Goal: Transaction & Acquisition: Purchase product/service

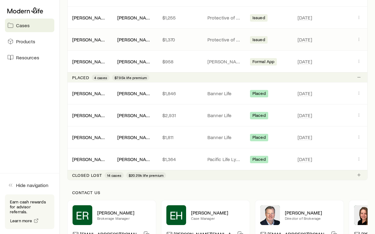
scroll to position [392, 0]
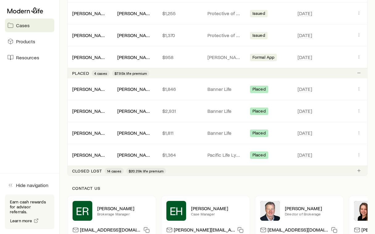
click at [117, 170] on span "14 cases" at bounding box center [114, 170] width 14 height 5
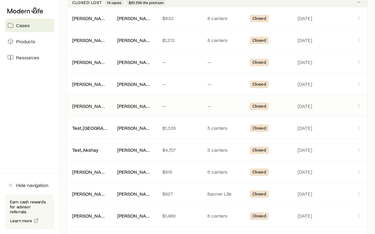
scroll to position [572, 0]
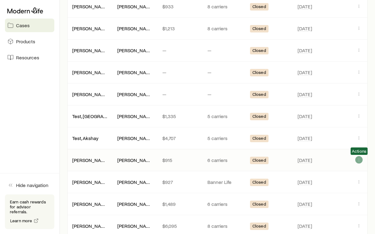
click at [360, 160] on icon "Client cases" at bounding box center [359, 159] width 5 height 5
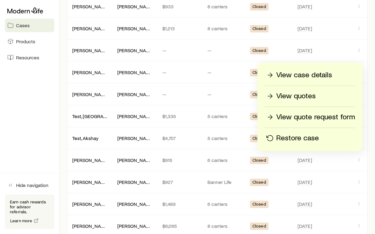
click at [312, 99] on p "View quotes" at bounding box center [296, 96] width 40 height 10
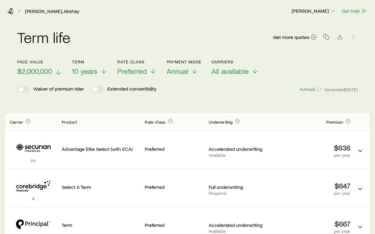
click at [30, 69] on span "$2,000,000" at bounding box center [34, 71] width 35 height 9
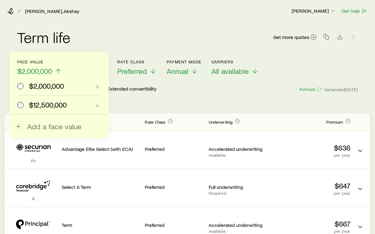
click at [35, 106] on span "$12,500,000" at bounding box center [48, 104] width 38 height 9
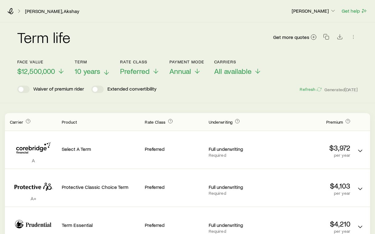
click at [98, 71] on span "10 years" at bounding box center [88, 71] width 26 height 9
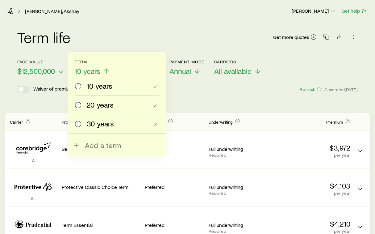
click at [95, 105] on span "20 years" at bounding box center [100, 104] width 27 height 9
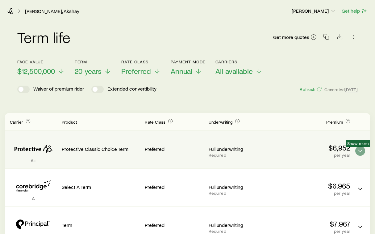
click at [361, 150] on polyline "Term quotes" at bounding box center [360, 151] width 4 height 2
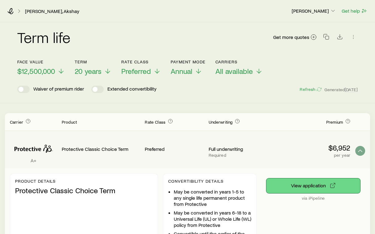
click at [317, 186] on button "View application" at bounding box center [313, 185] width 94 height 15
